Goal: Task Accomplishment & Management: Use online tool/utility

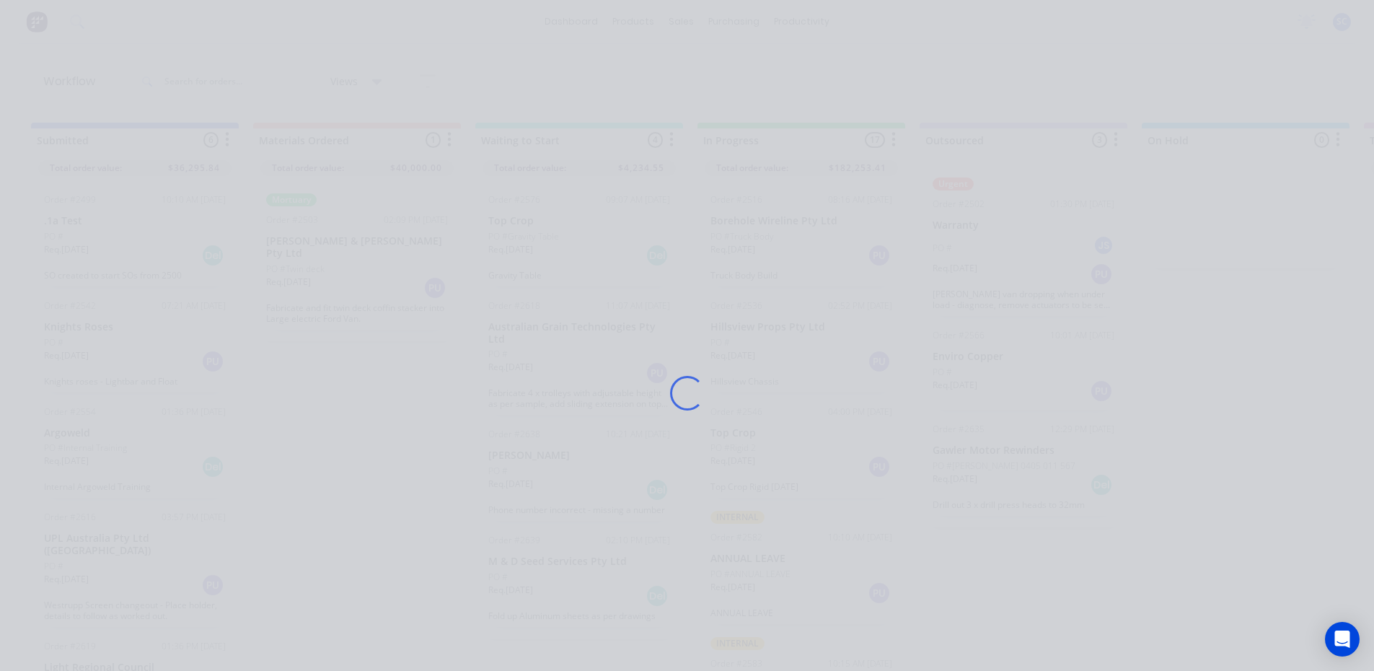
scroll to position [577, 0]
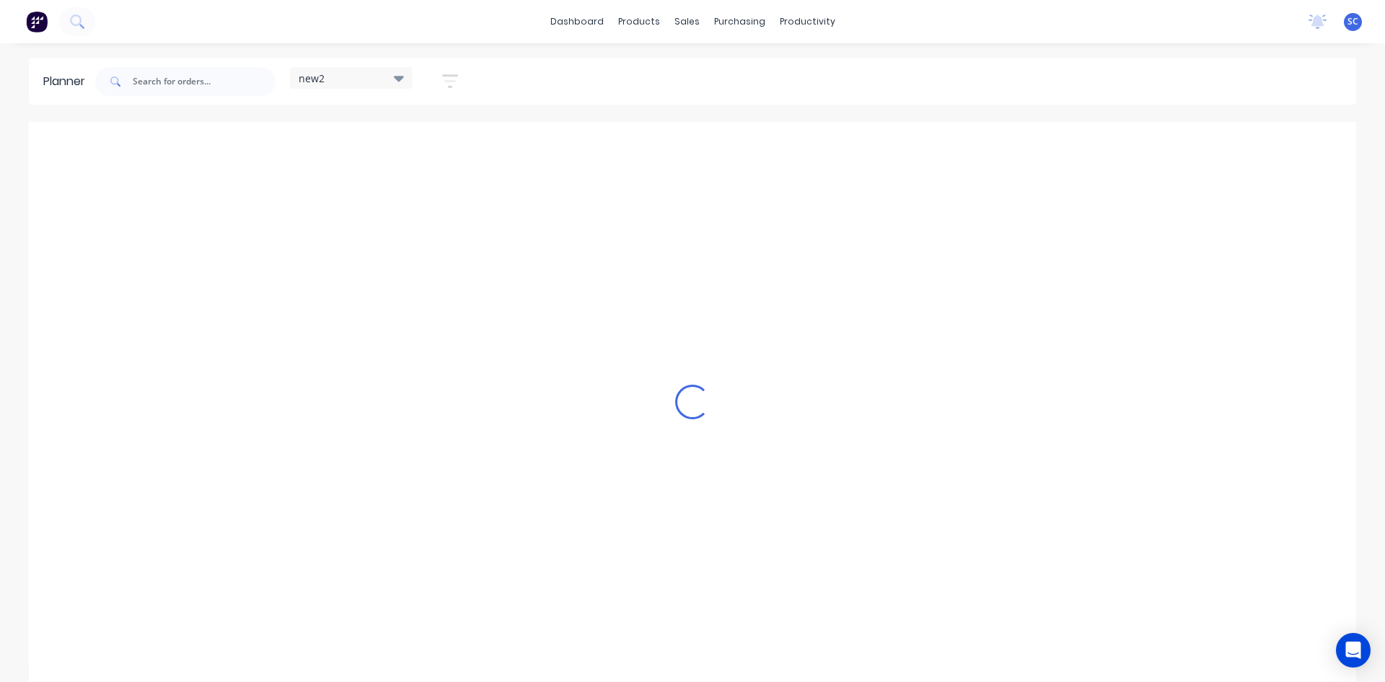
scroll to position [0, 1]
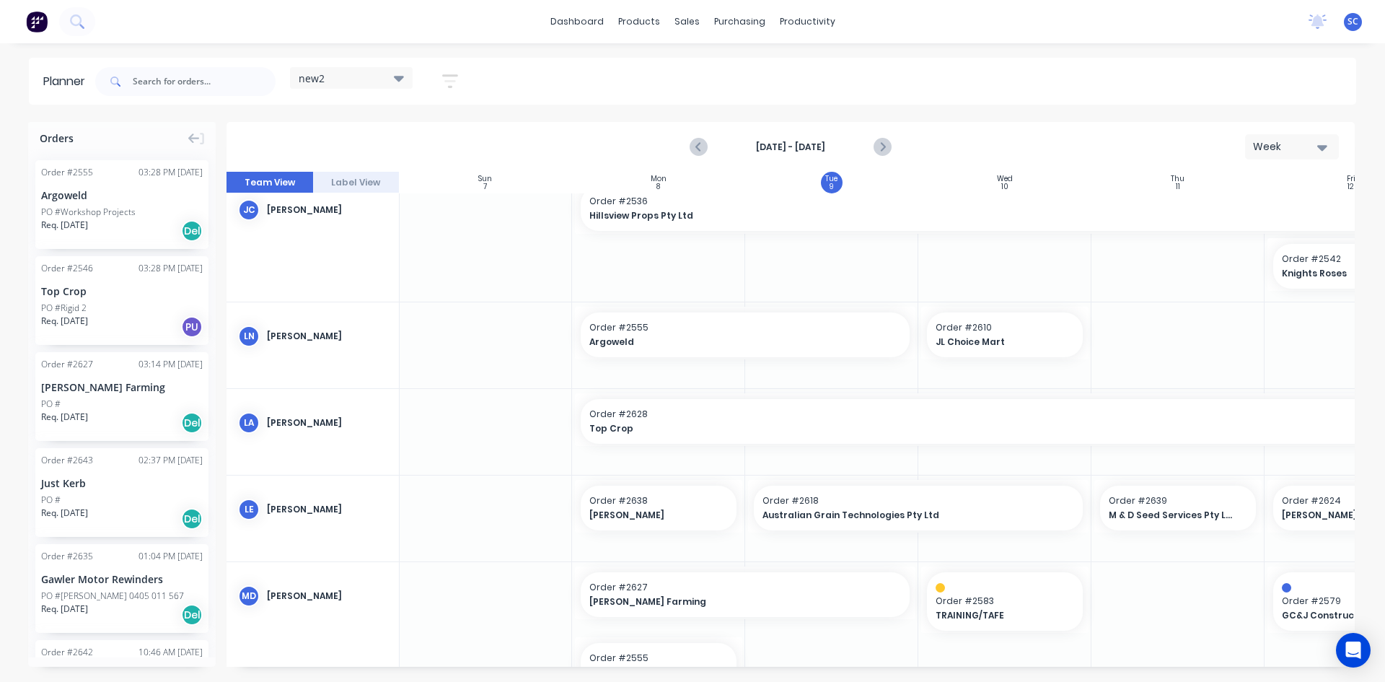
scroll to position [361, 1]
